Goal: Task Accomplishment & Management: Manage account settings

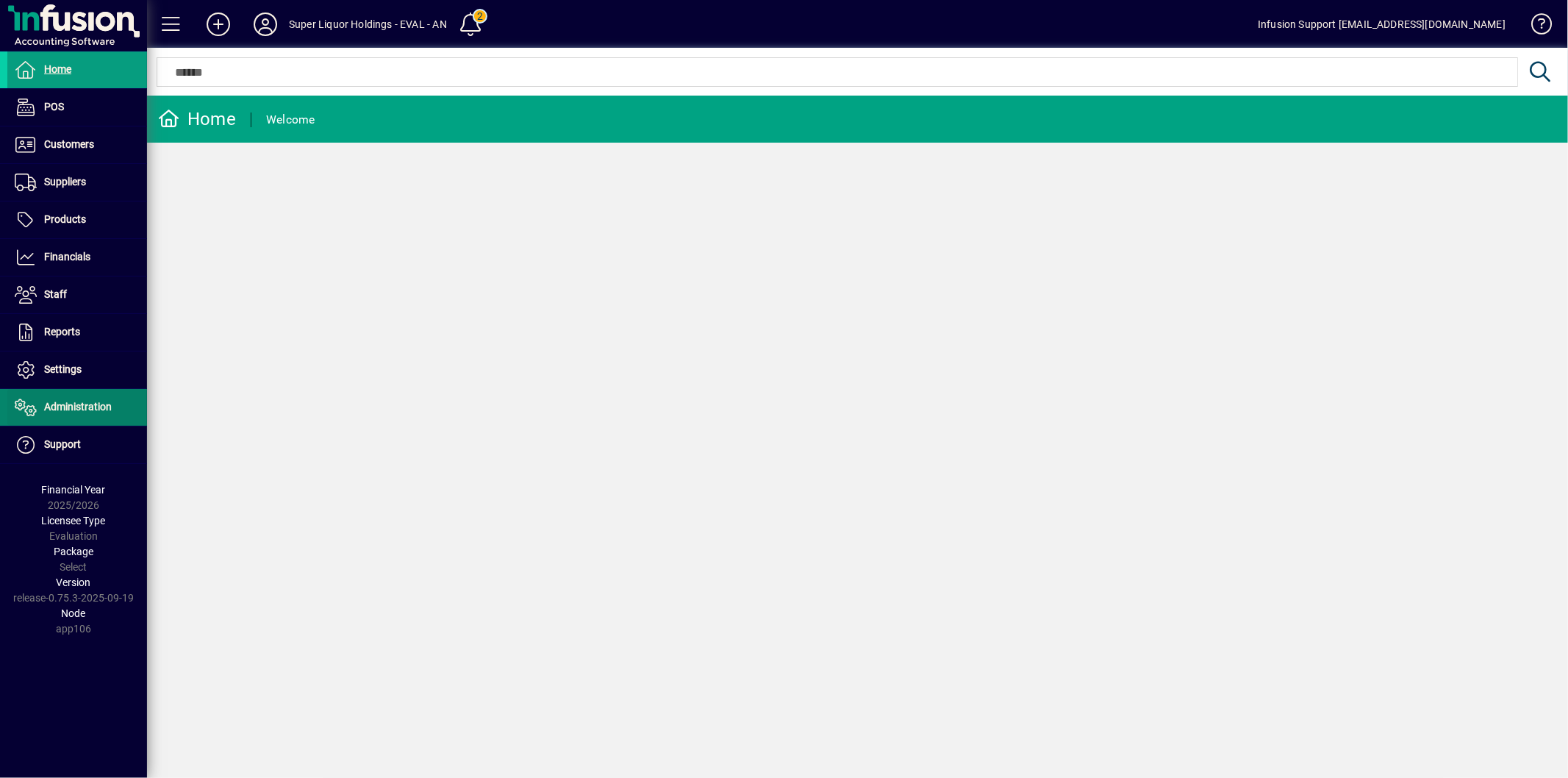
click at [91, 407] on span "Administration" at bounding box center [78, 406] width 68 height 12
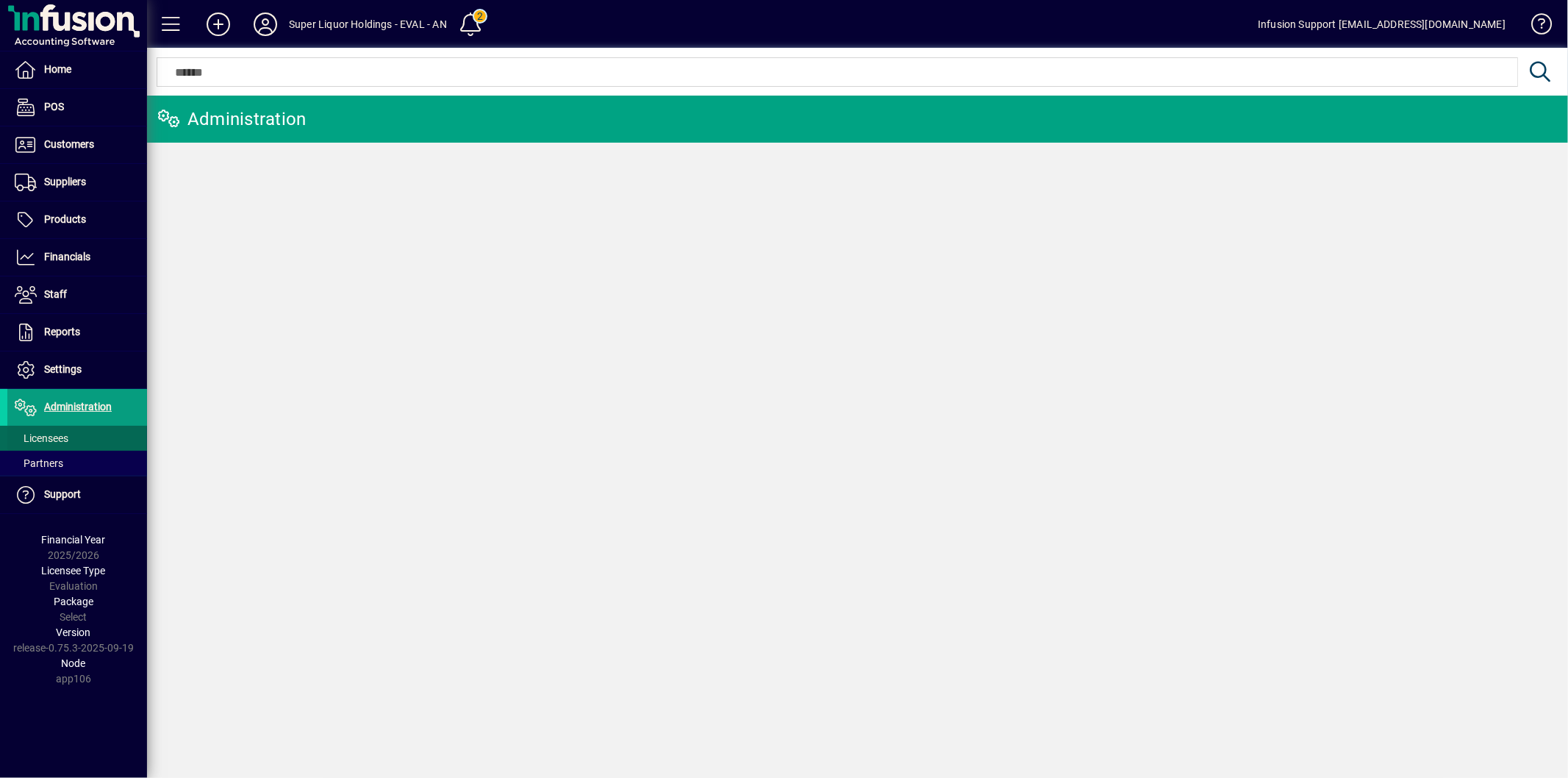
click at [49, 436] on span "Licensees" at bounding box center [41, 438] width 54 height 12
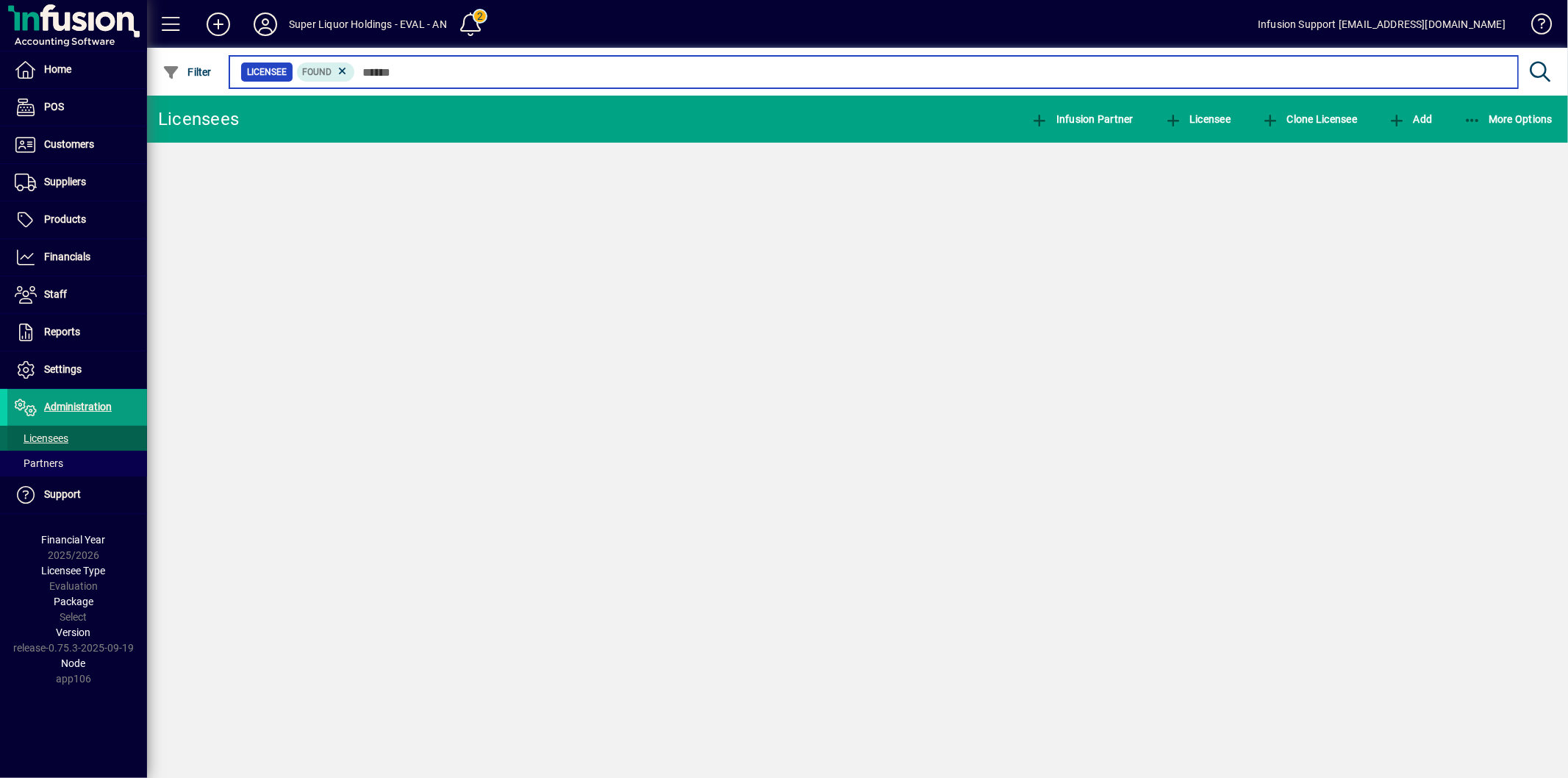
click at [393, 74] on input "text" at bounding box center [930, 72] width 1151 height 20
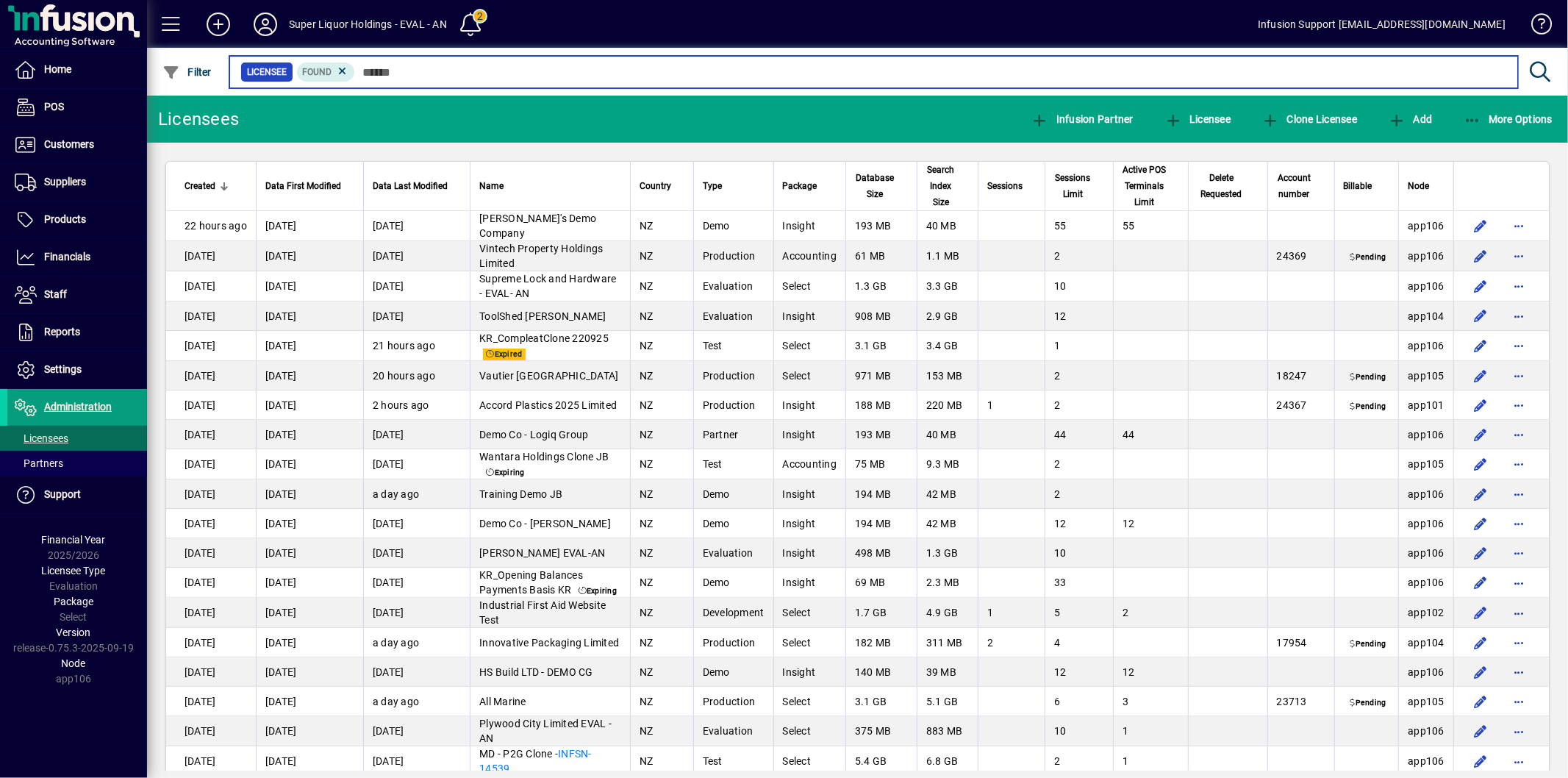
click at [418, 67] on input "text" at bounding box center [930, 72] width 1151 height 20
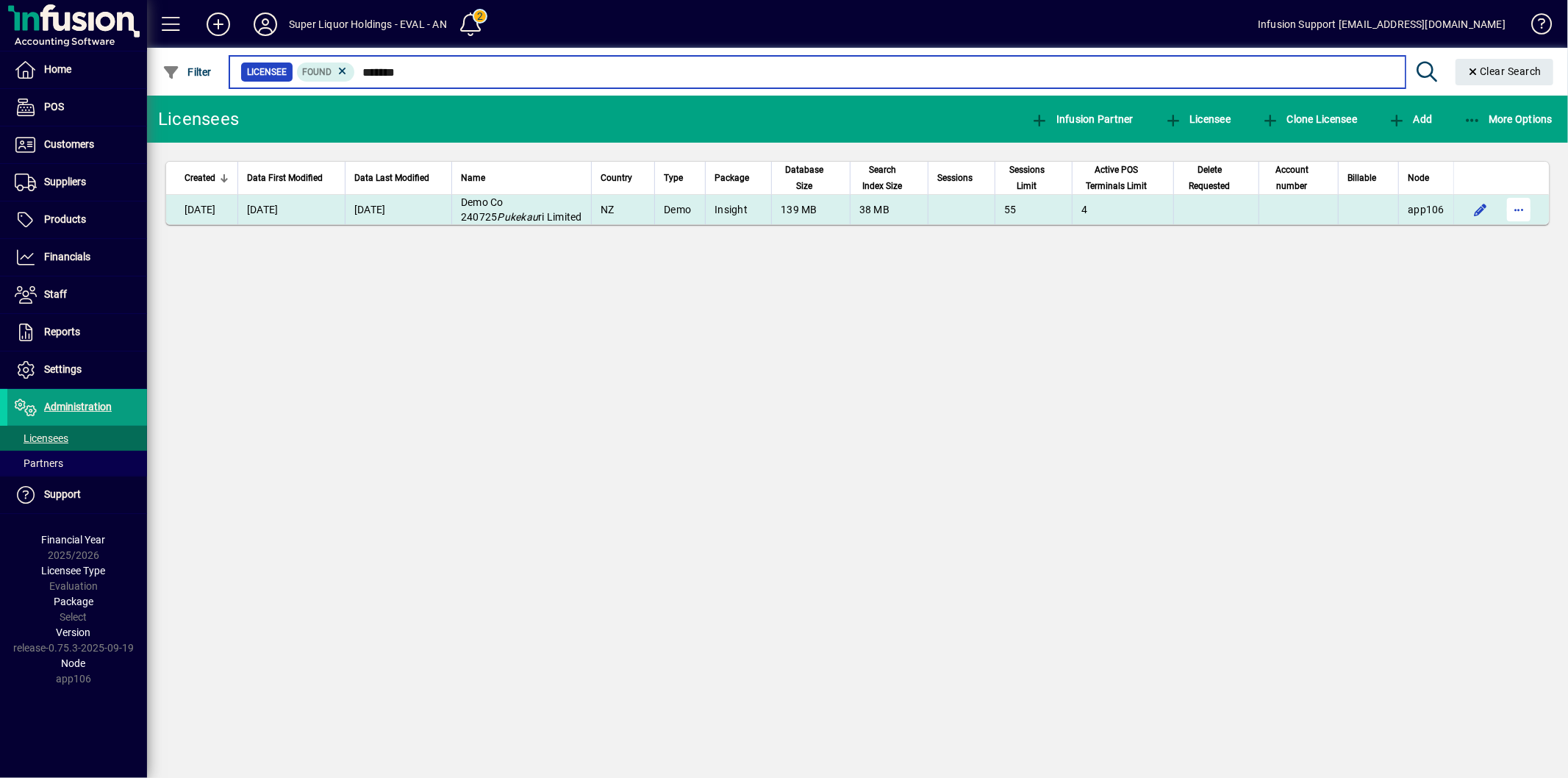
type input "*******"
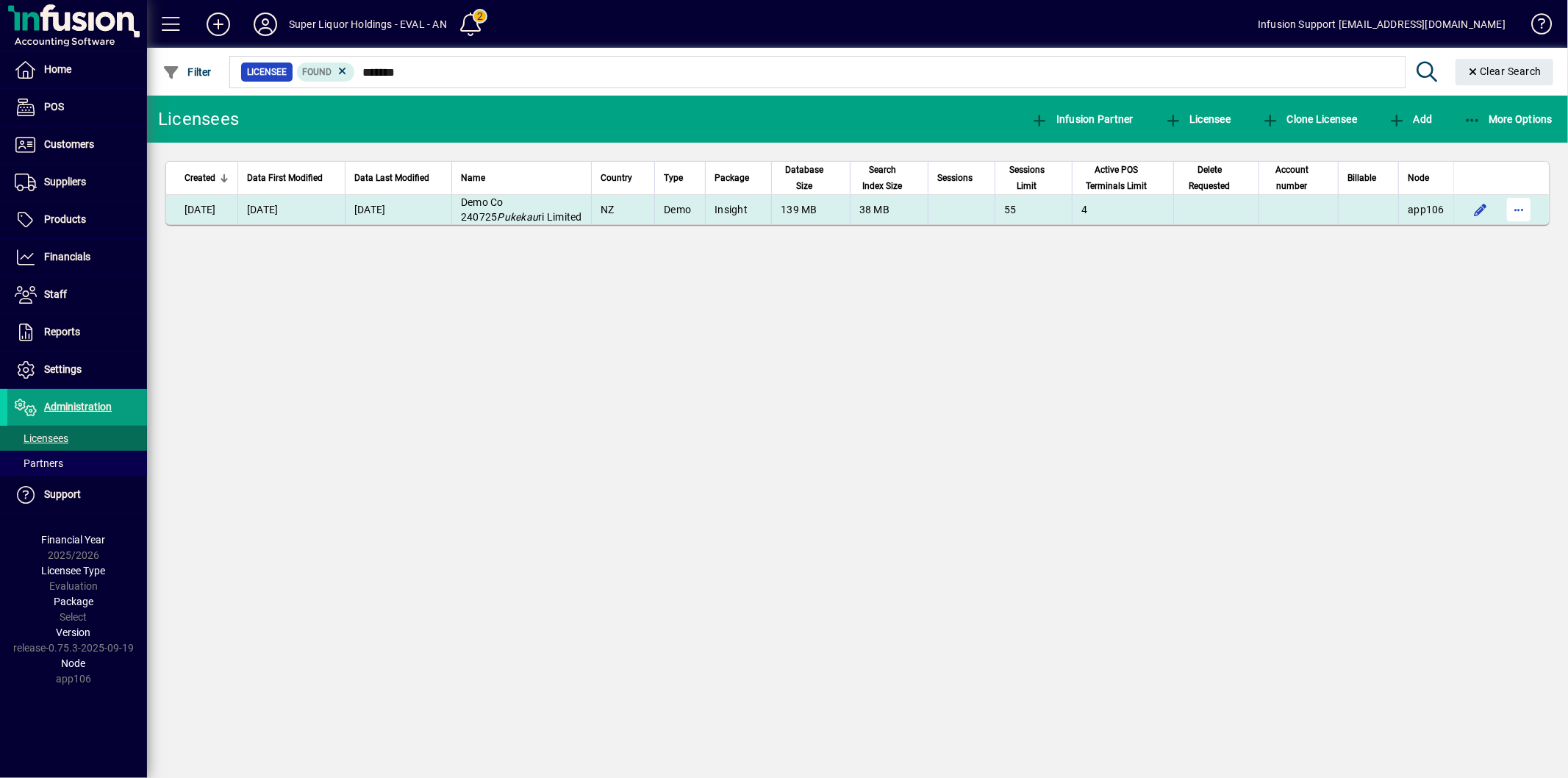
click at [1518, 210] on span "button" at bounding box center [1518, 209] width 35 height 35
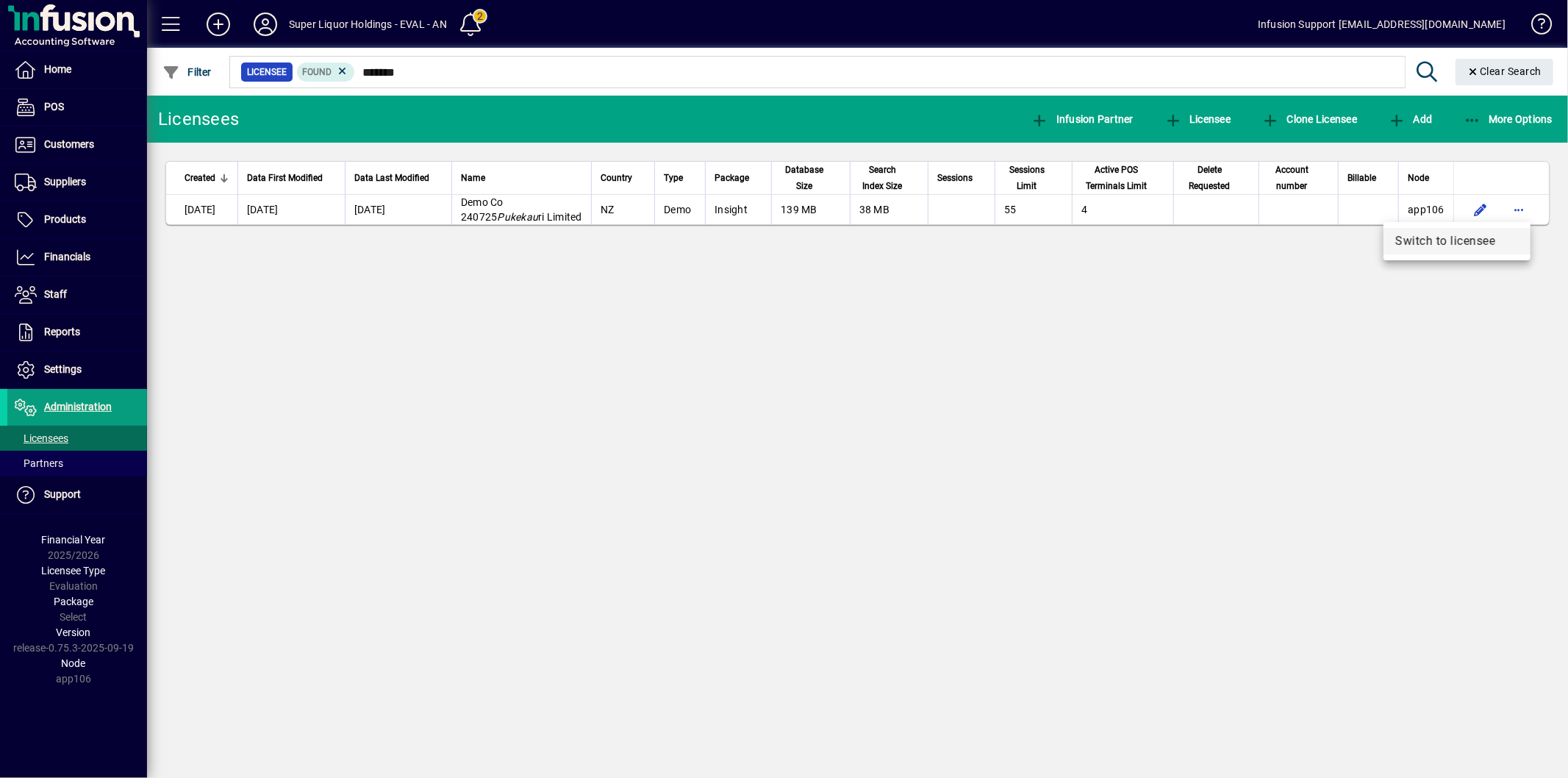
click at [1498, 240] on span "Switch to licensee" at bounding box center [1457, 241] width 124 height 18
